Goal: Transaction & Acquisition: Purchase product/service

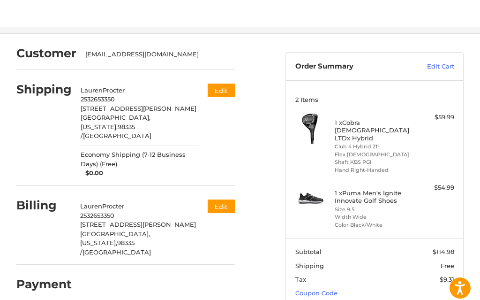
scroll to position [41, 0]
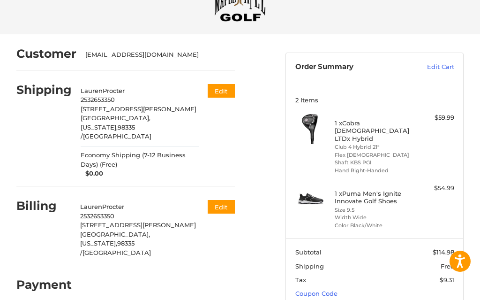
click at [328, 290] on link "Coupon Code" at bounding box center [317, 294] width 42 height 8
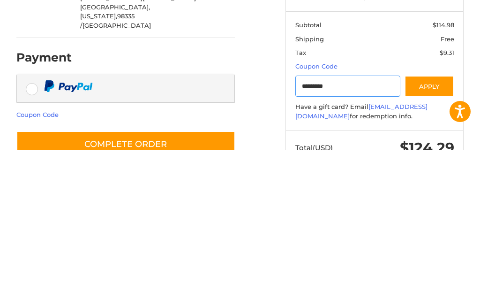
type input "*********"
click at [432, 225] on button "Apply" at bounding box center [430, 235] width 50 height 21
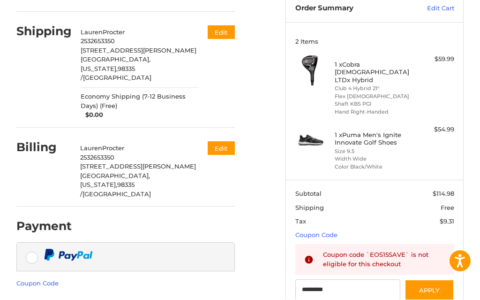
scroll to position [99, 0]
click at [445, 8] on link "Edit Cart" at bounding box center [429, 8] width 51 height 9
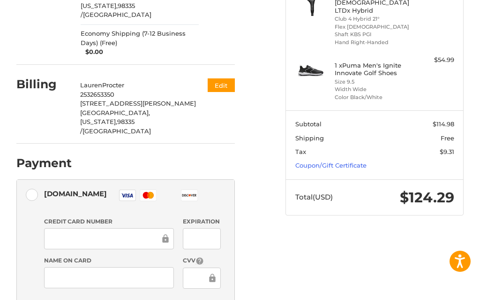
scroll to position [172, 0]
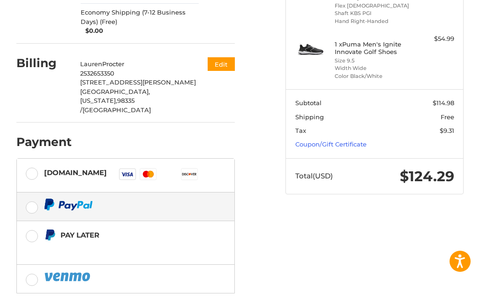
scroll to position [190, 0]
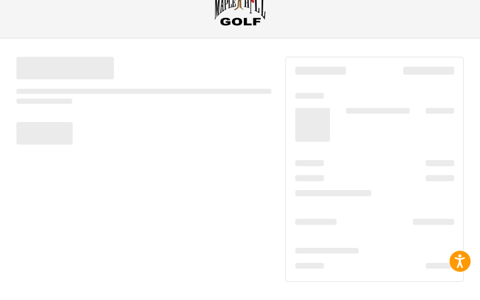
scroll to position [0, 0]
